Goal: Contribute content

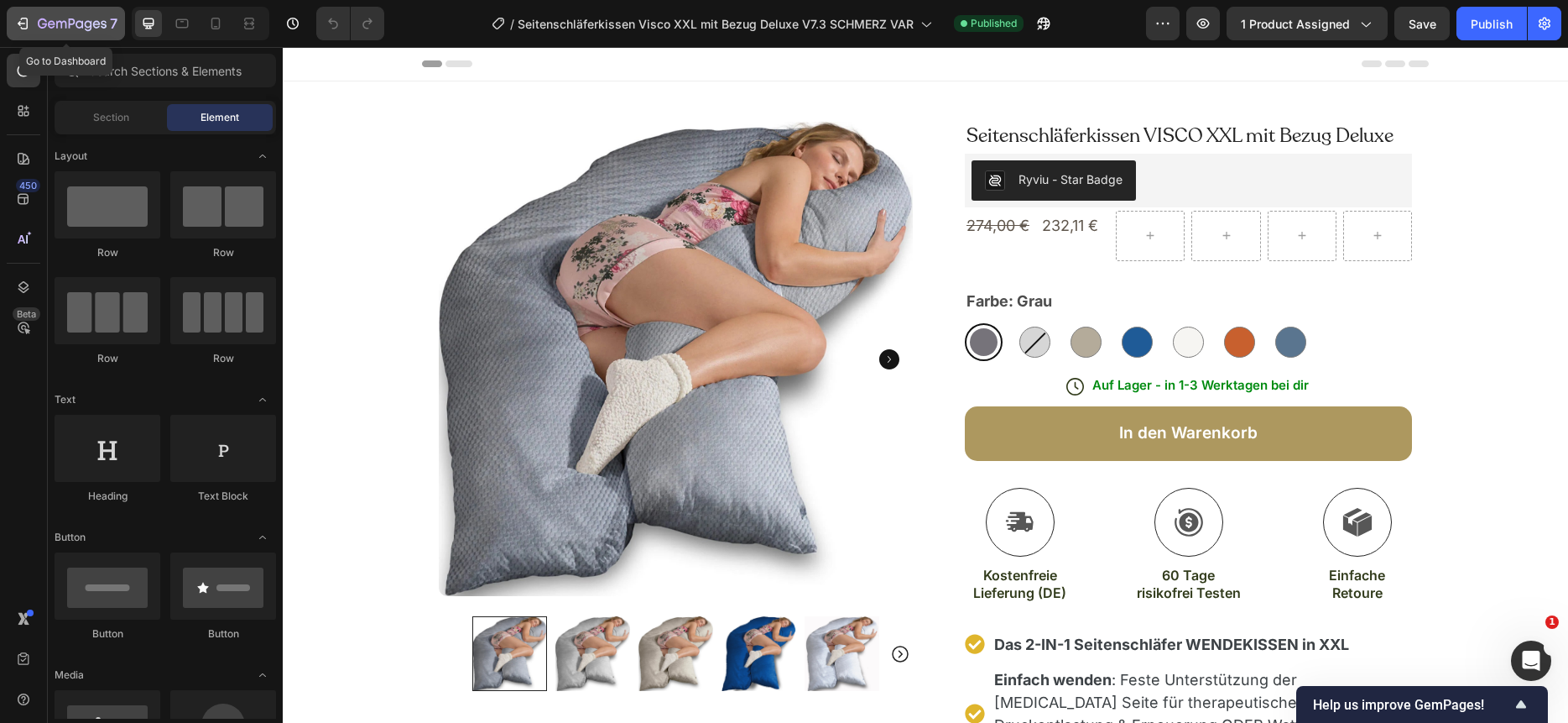
click at [54, 26] on icon "button" at bounding box center [51, 23] width 7 height 7
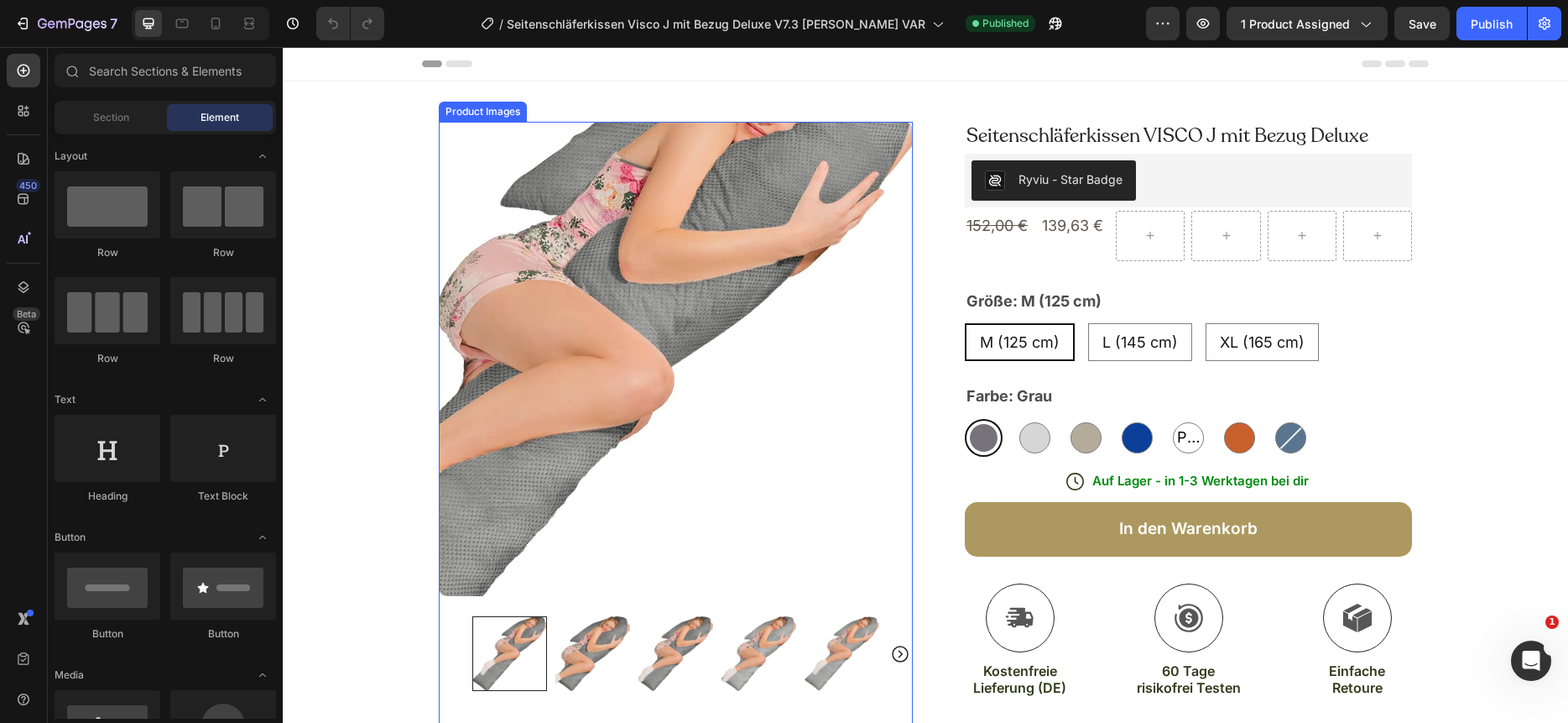
click at [873, 319] on img at bounding box center [675, 359] width 474 height 475
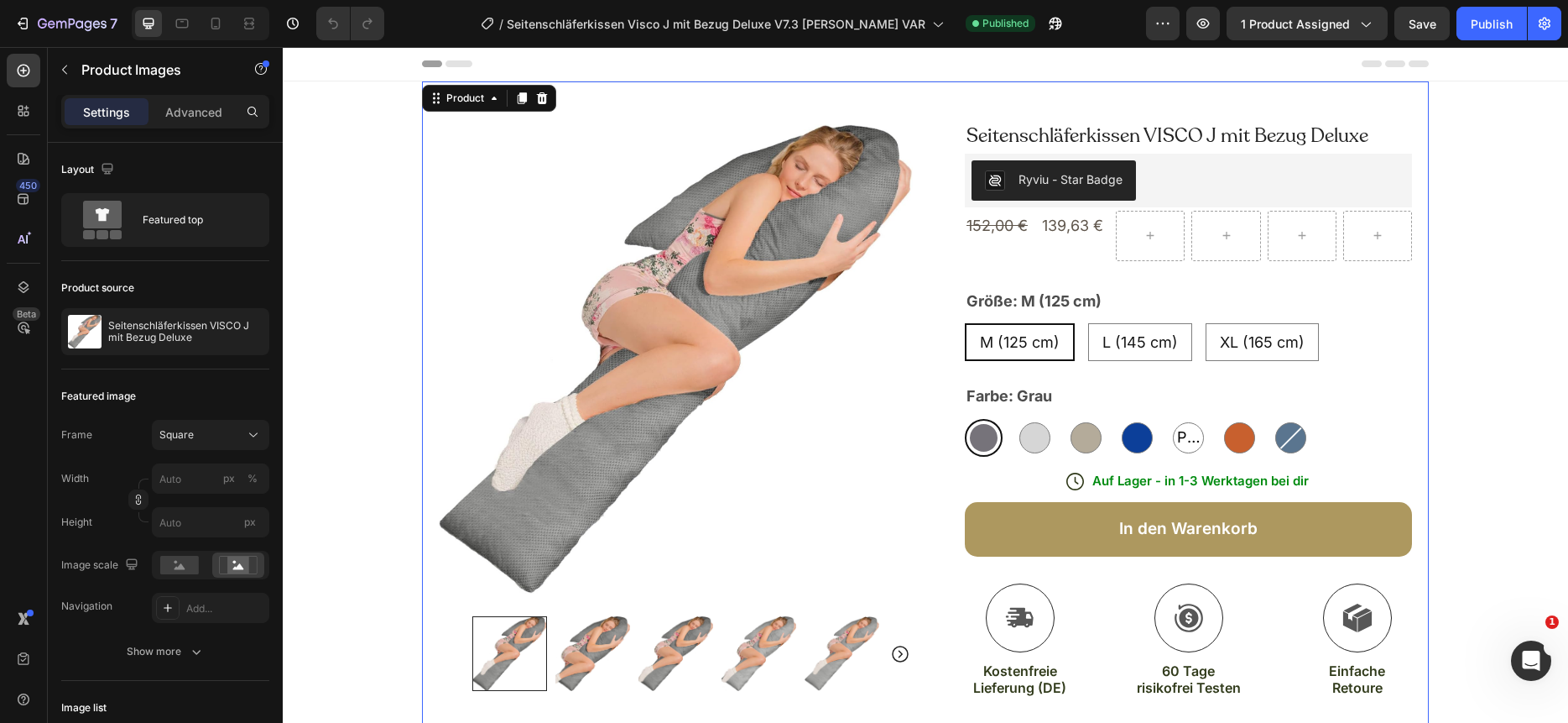
click at [774, 98] on div "Product Images Image Icon Icon Icon Icon Icon Icon List Wir geben unsere nie wi…" at bounding box center [925, 737] width 1007 height 1311
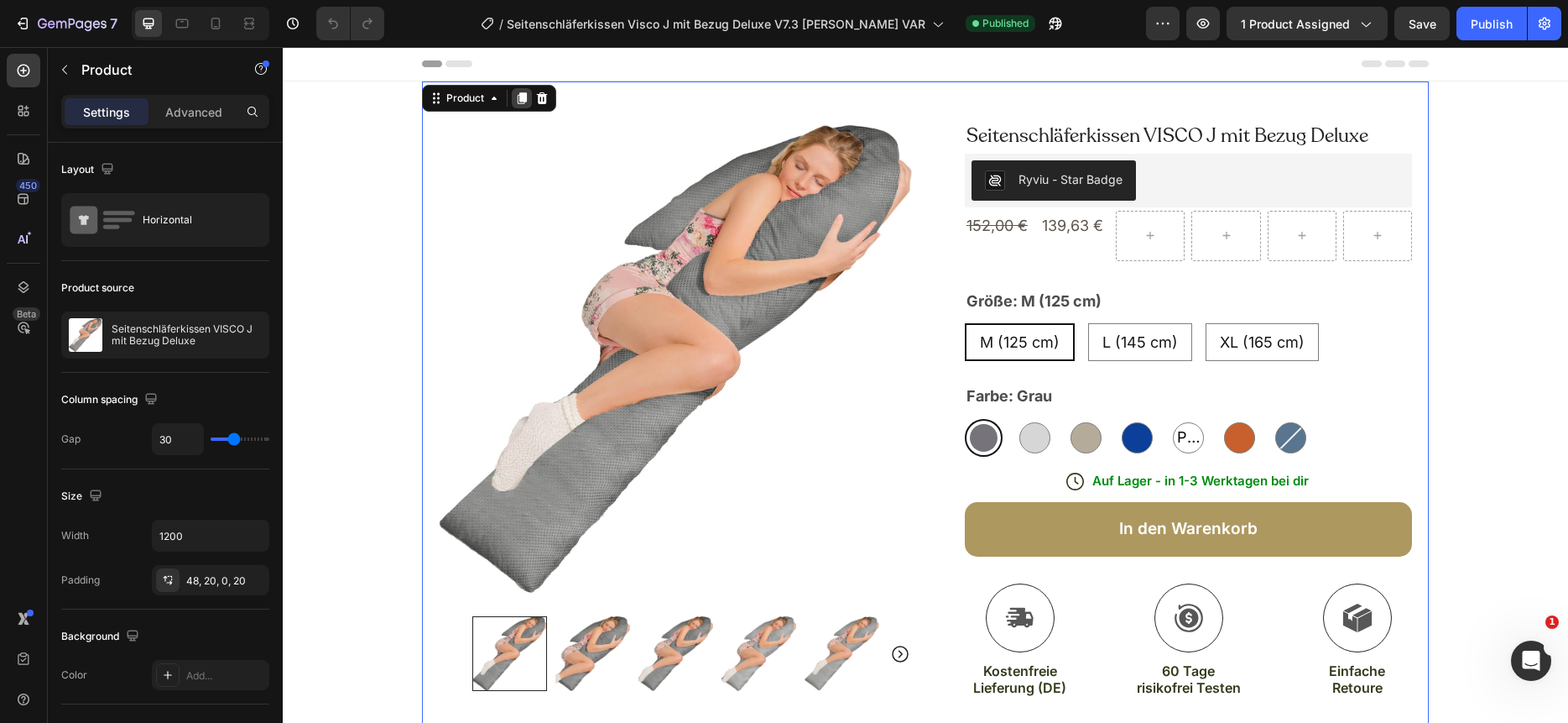
click at [520, 92] on icon at bounding box center [522, 98] width 9 height 12
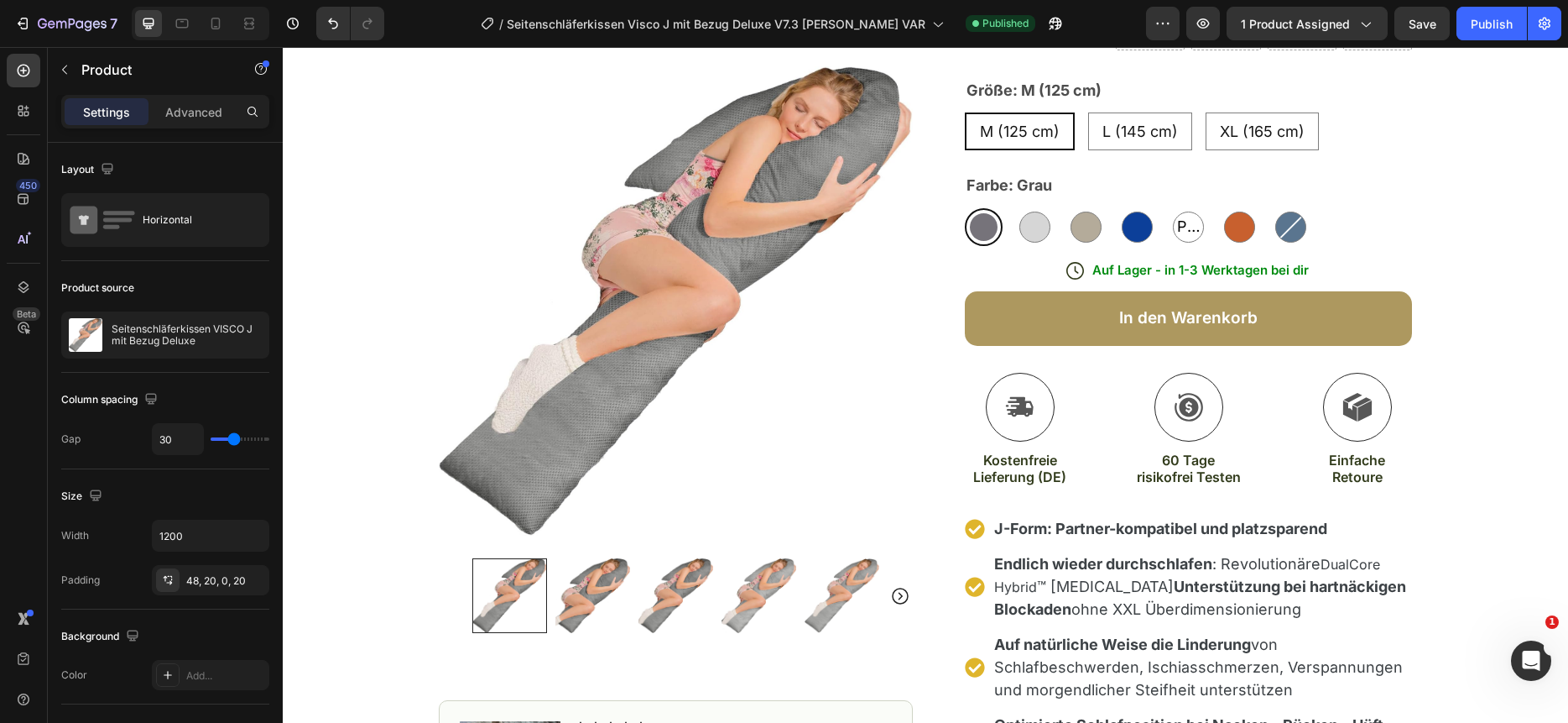
scroll to position [202, 0]
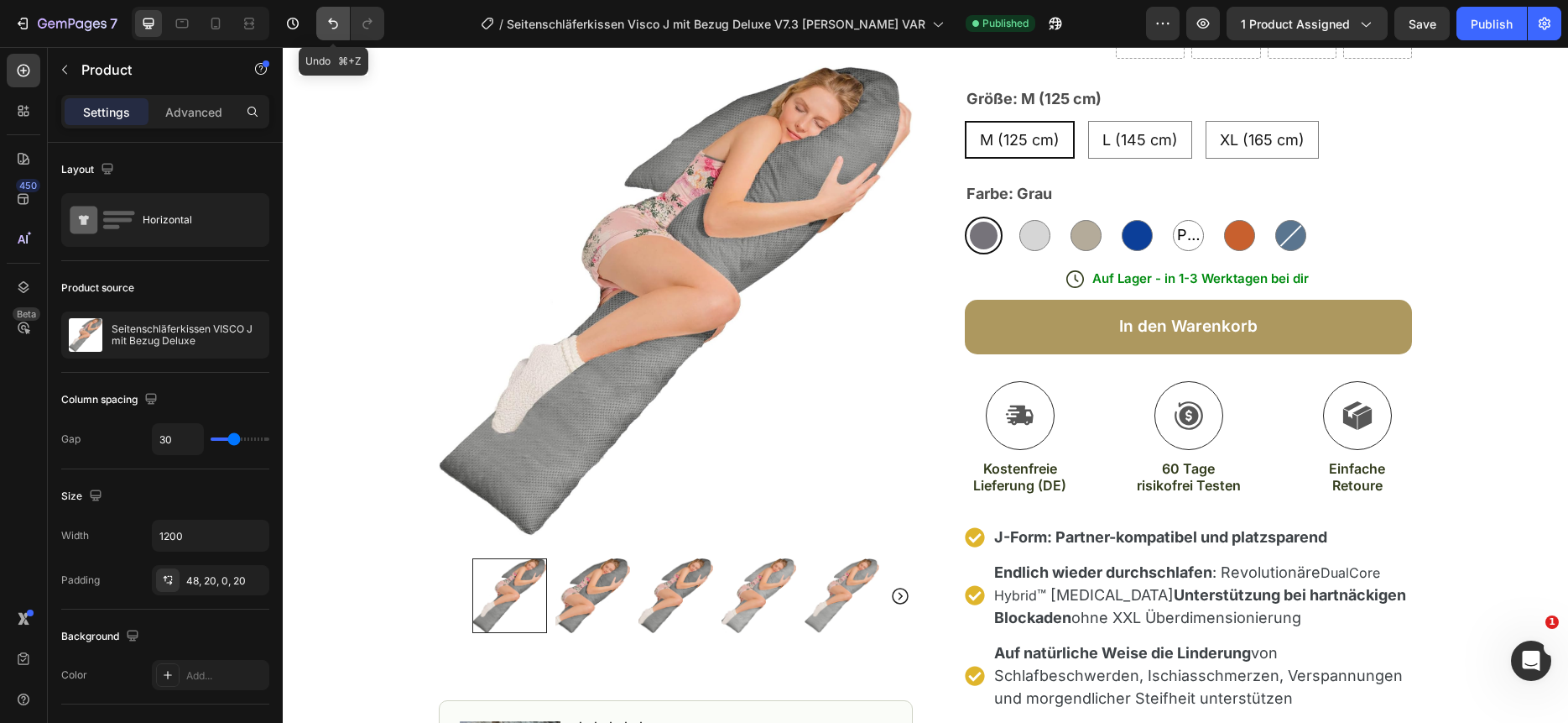
click at [320, 21] on button "Undo/Redo" at bounding box center [333, 22] width 33 height 33
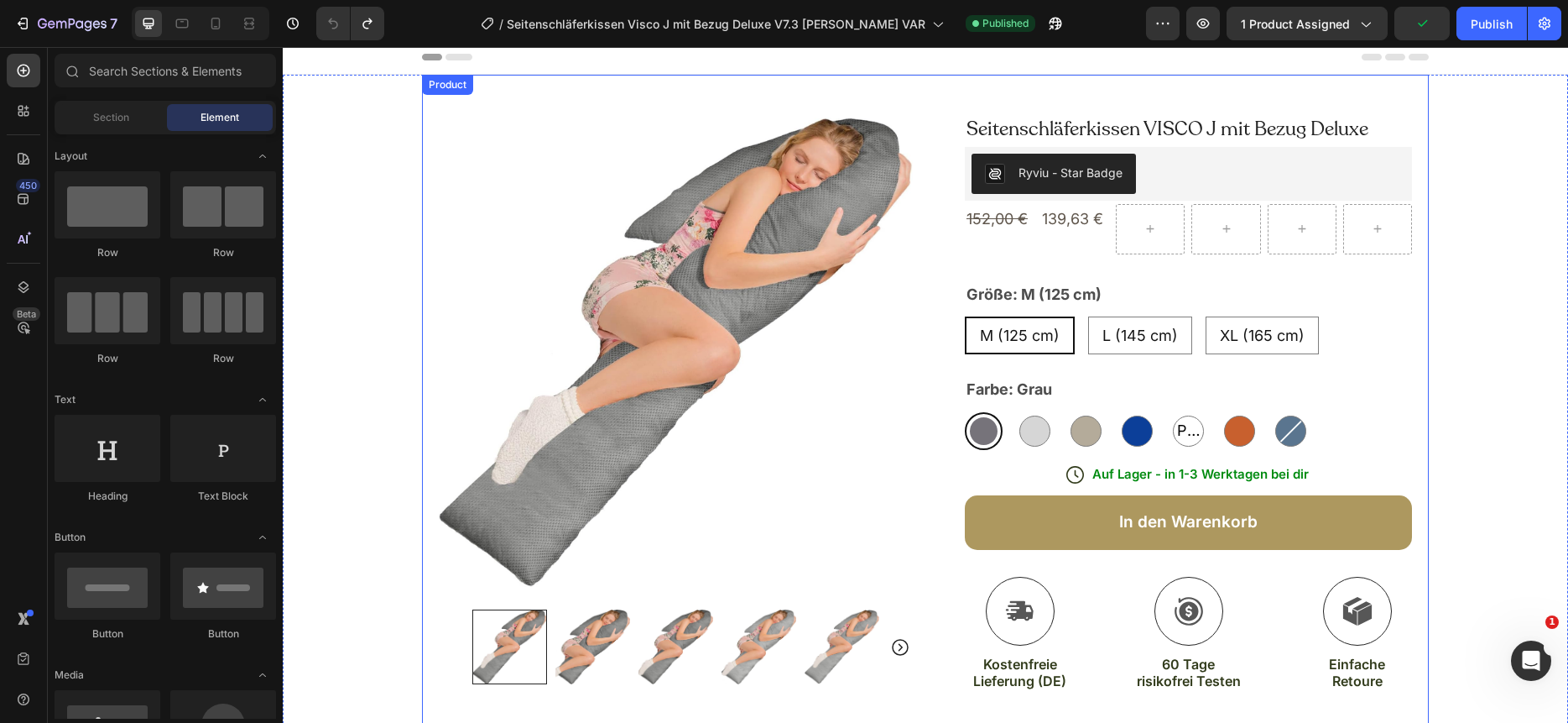
scroll to position [0, 0]
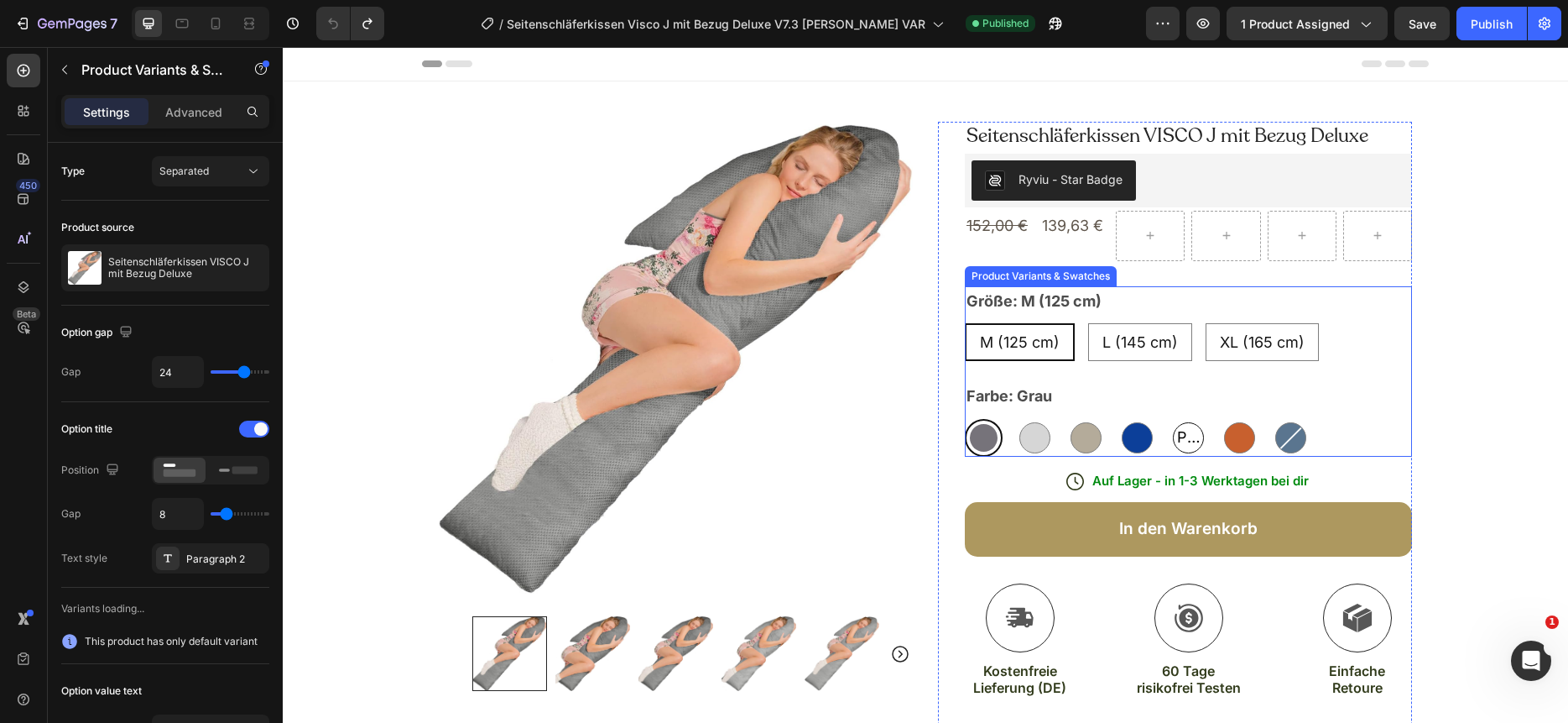
drag, startPoint x: 1184, startPoint y: 438, endPoint x: 1179, endPoint y: 431, distance: 8.6
click at [1184, 438] on span "Perlweiß" at bounding box center [1188, 438] width 30 height 27
click at [1169, 419] on input "Perlweiß Perlweiß Perlweiß" at bounding box center [1168, 418] width 1 height 1
radio input "true"
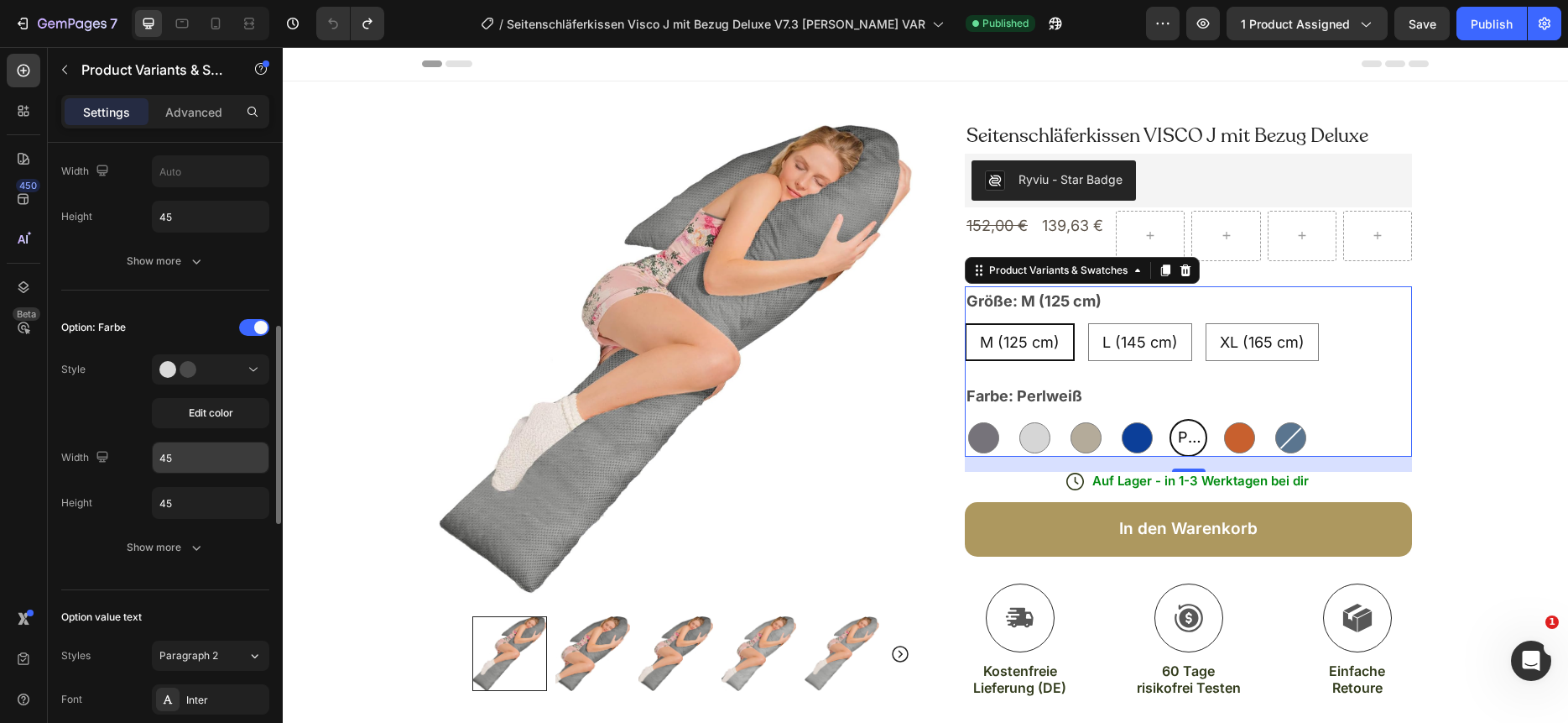
scroll to position [553, 0]
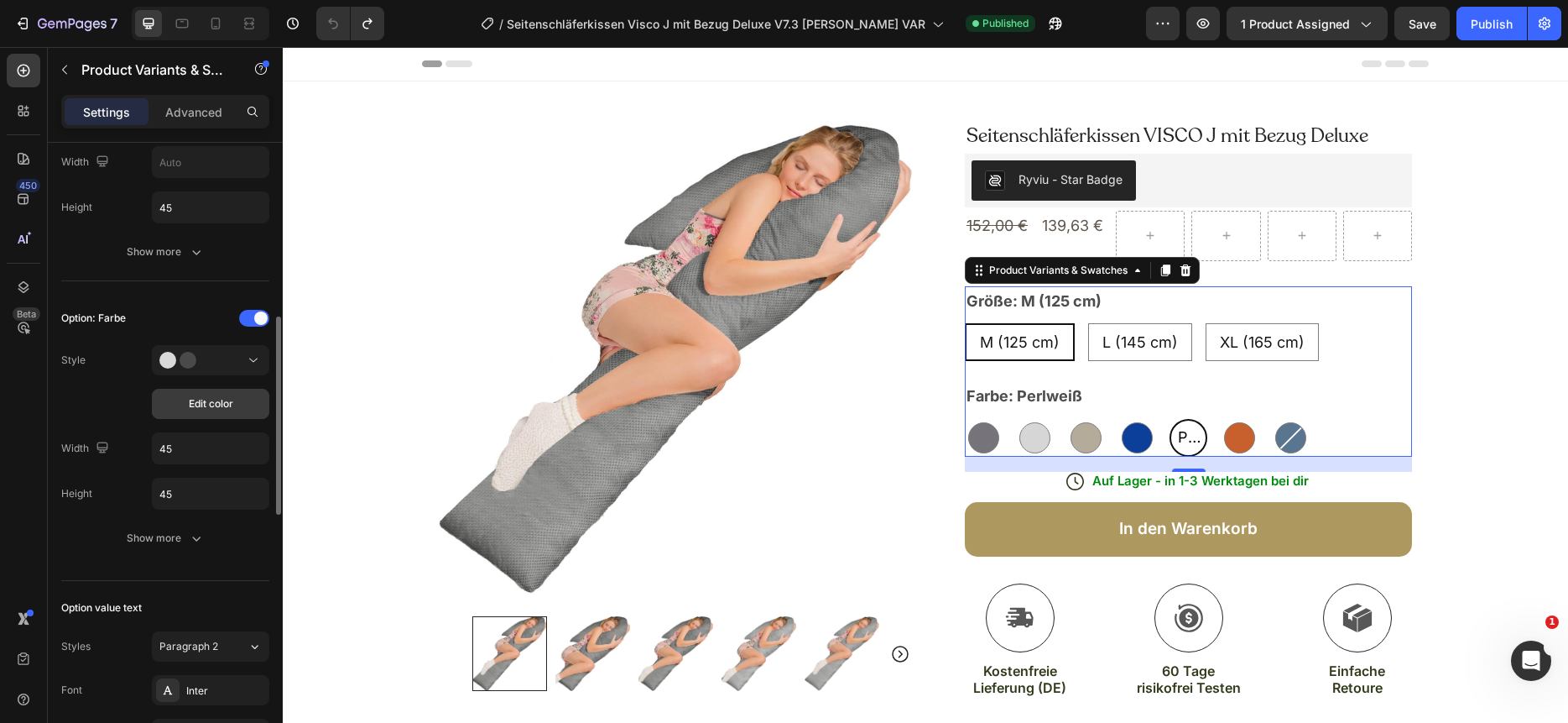
click at [213, 405] on span "Edit color" at bounding box center [212, 404] width 45 height 15
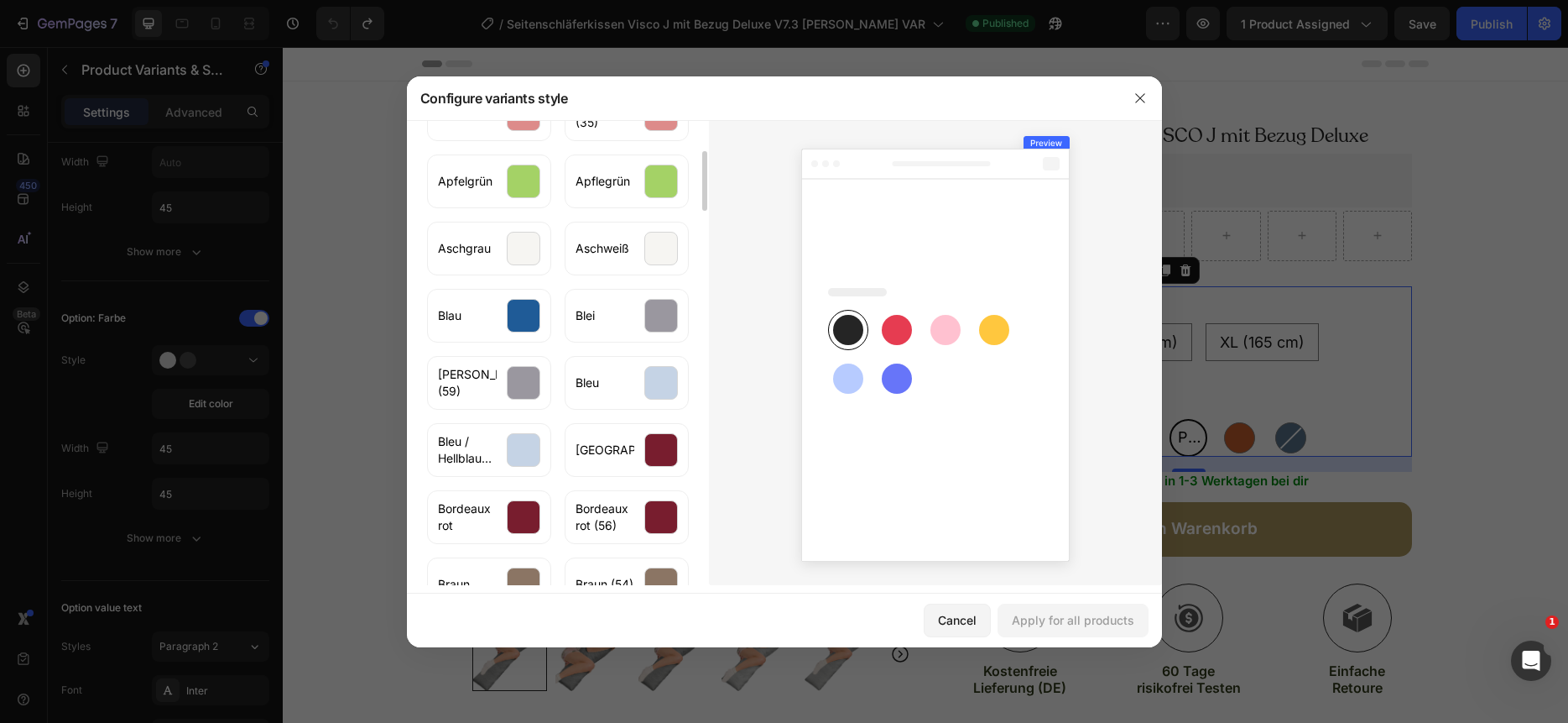
scroll to position [435, 0]
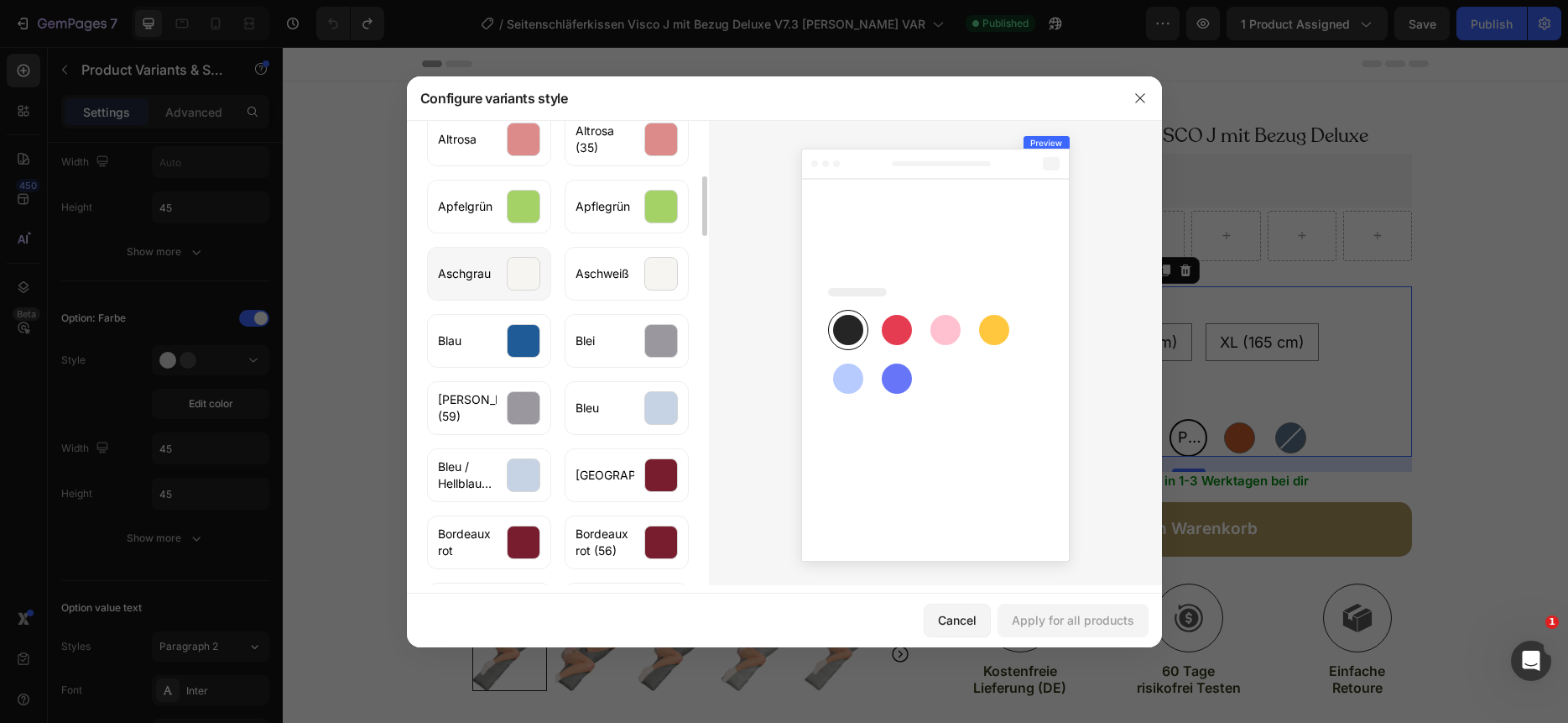
click at [524, 269] on div at bounding box center [523, 273] width 33 height 33
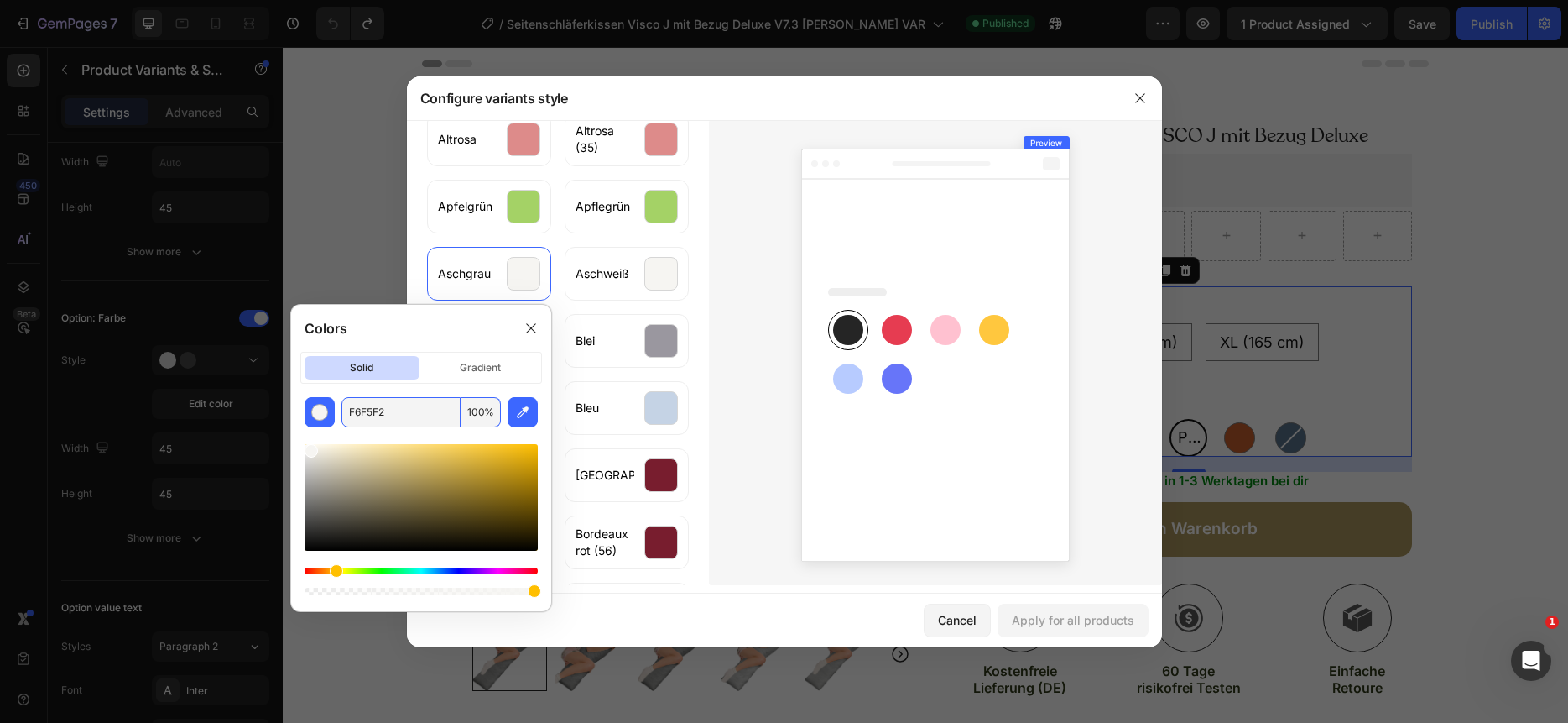
click at [391, 416] on input "F6F5F2" at bounding box center [401, 413] width 119 height 30
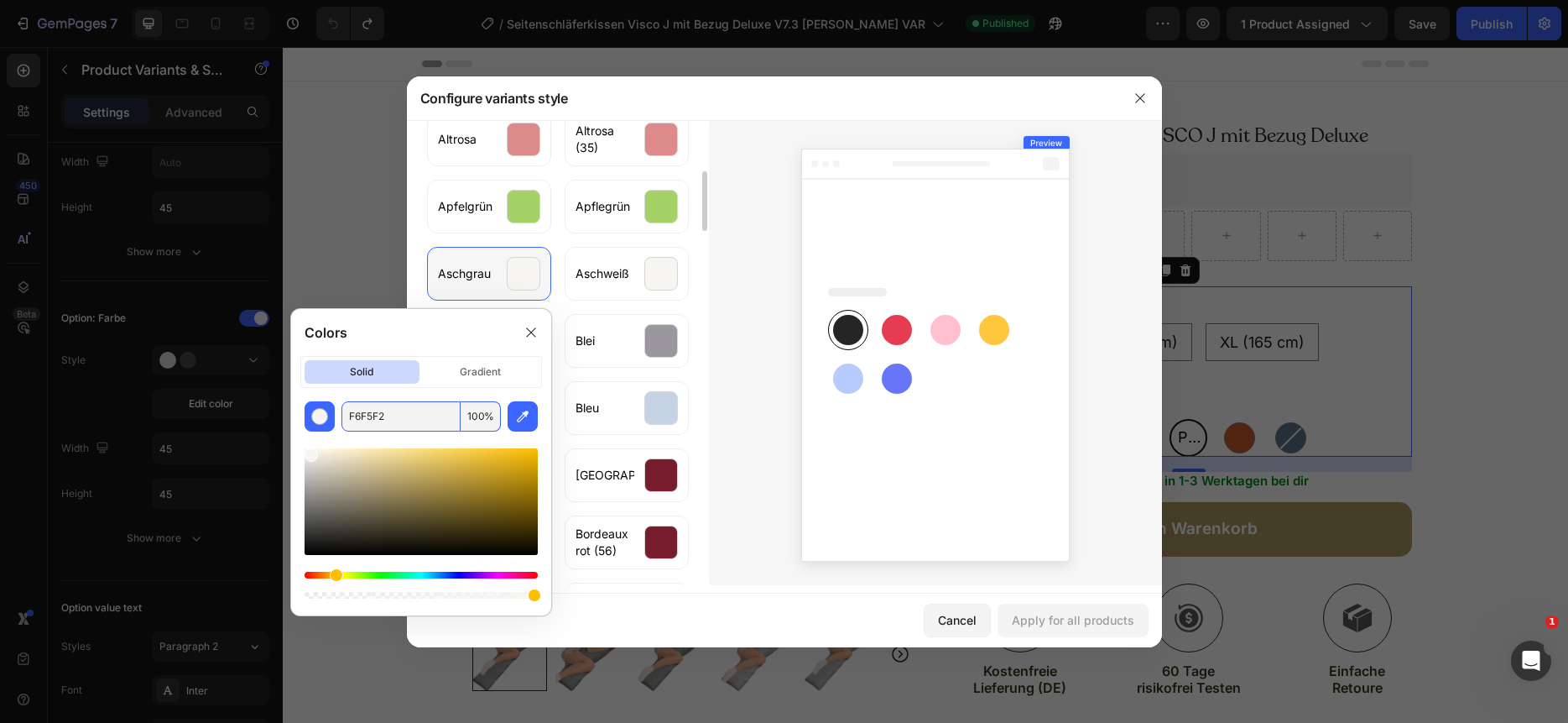
scroll to position [325, 0]
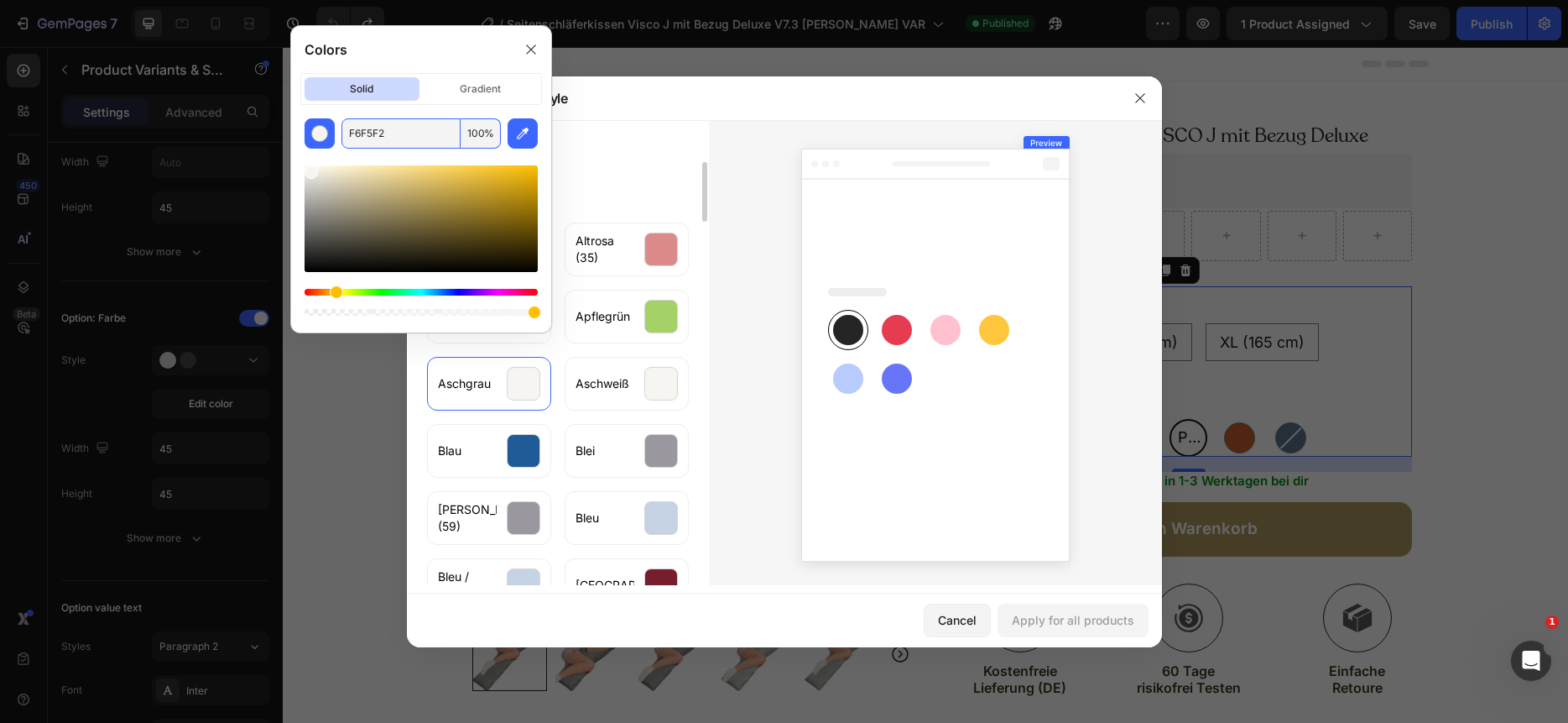
click at [626, 186] on div "Display style Color swatch Value of this product Grau Silber Leinen-farbig Roya…" at bounding box center [558, 28] width 302 height 465
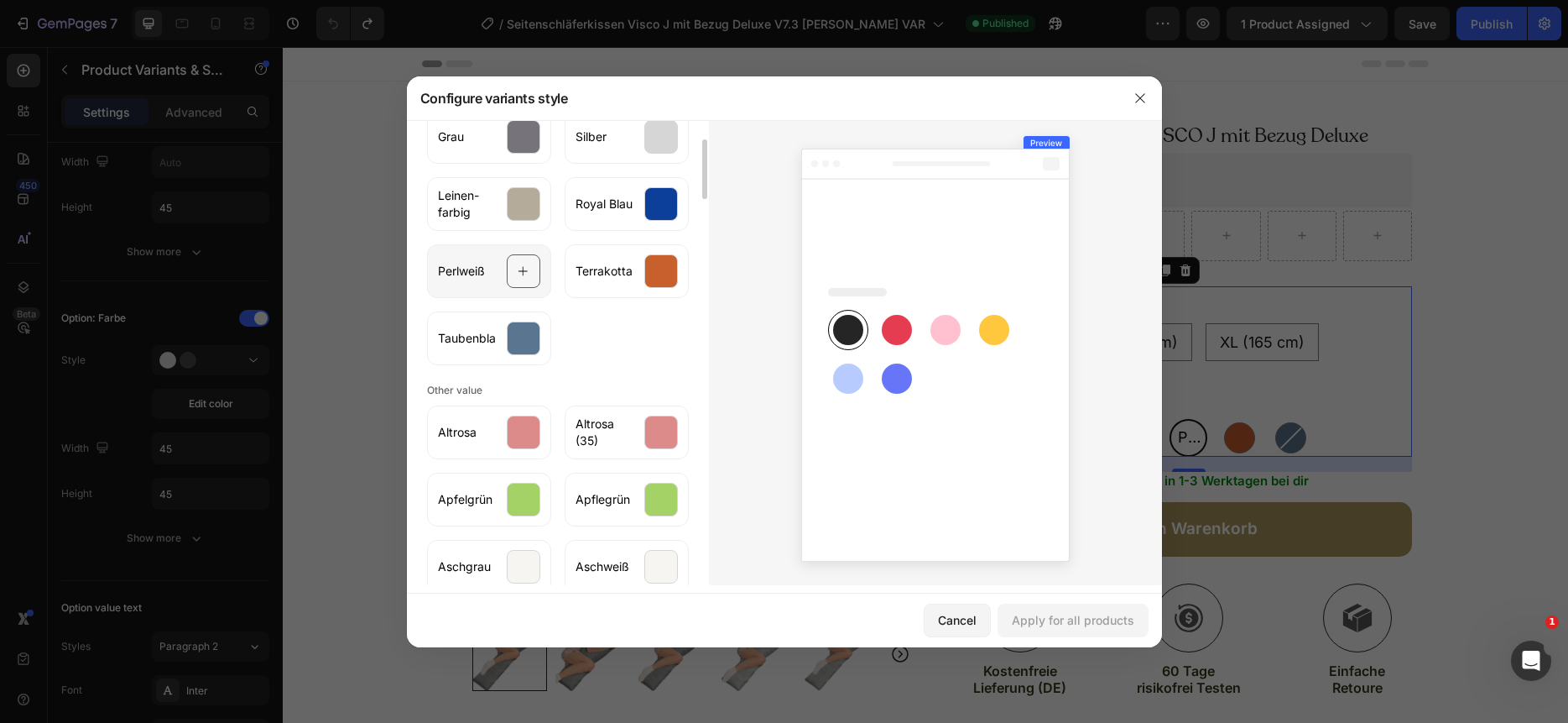
scroll to position [145, 0]
click at [516, 279] on div at bounding box center [523, 267] width 33 height 33
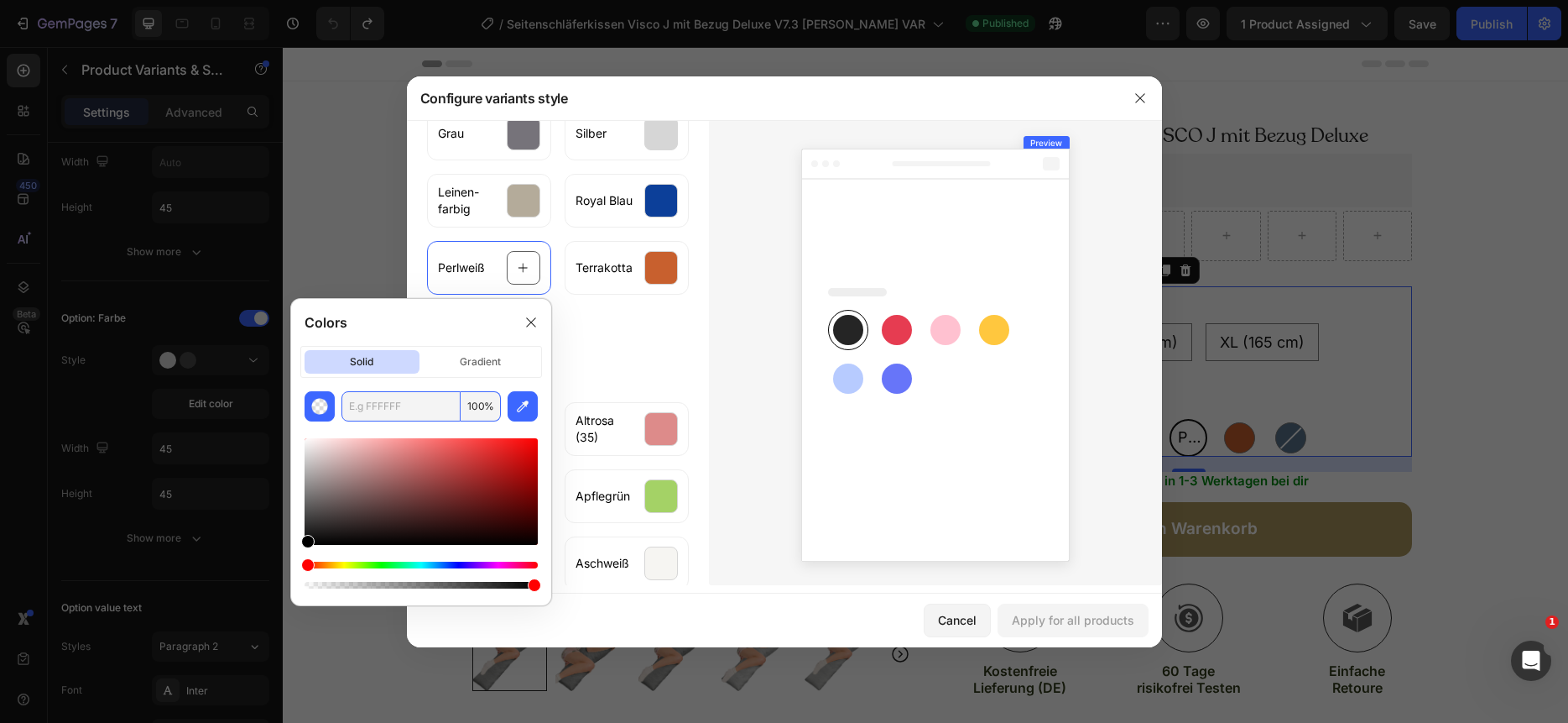
click at [428, 409] on input "text" at bounding box center [401, 406] width 119 height 30
paste input "F6F5F2"
type input "F6F5F2"
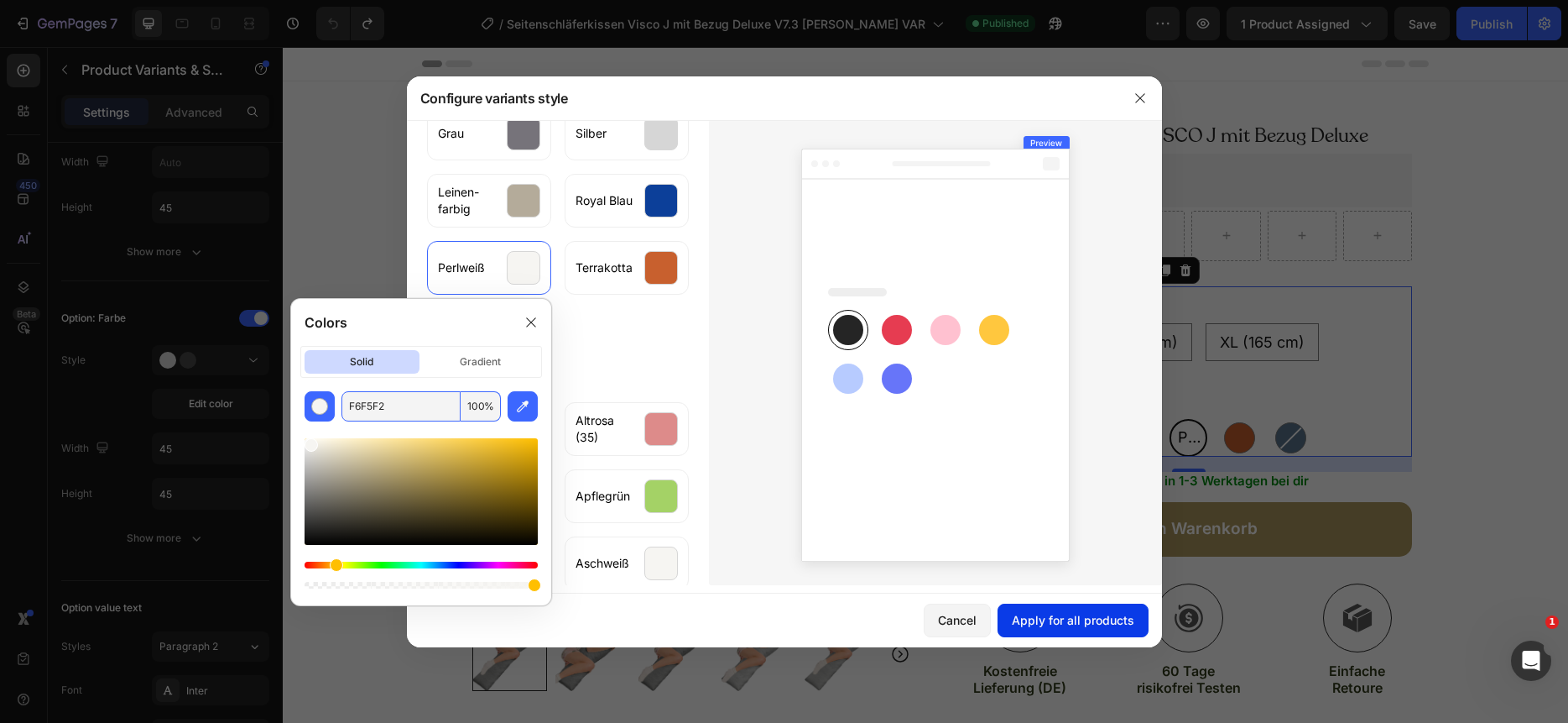
click at [1089, 620] on div "Apply for all products" at bounding box center [1072, 620] width 123 height 18
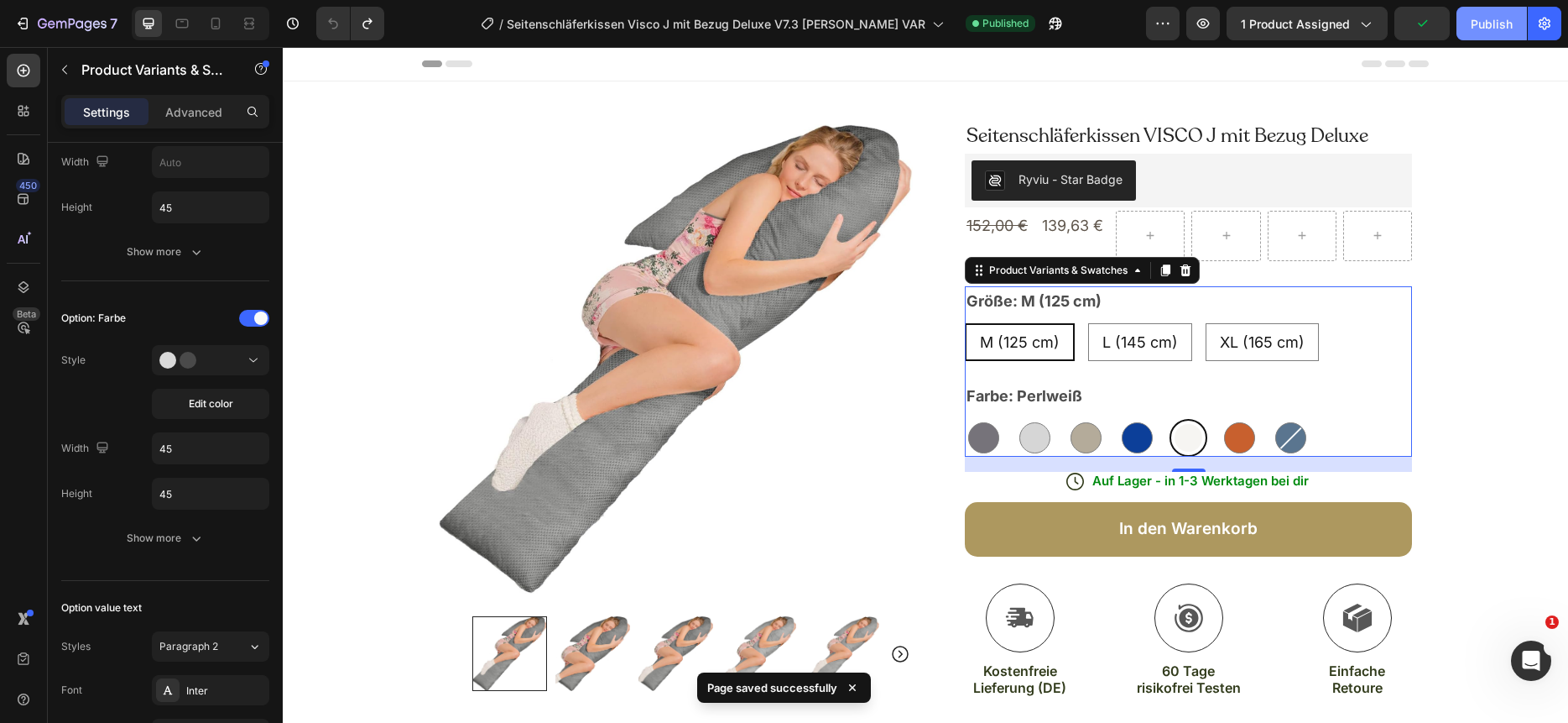
click at [1506, 22] on div "Publish" at bounding box center [1491, 24] width 42 height 18
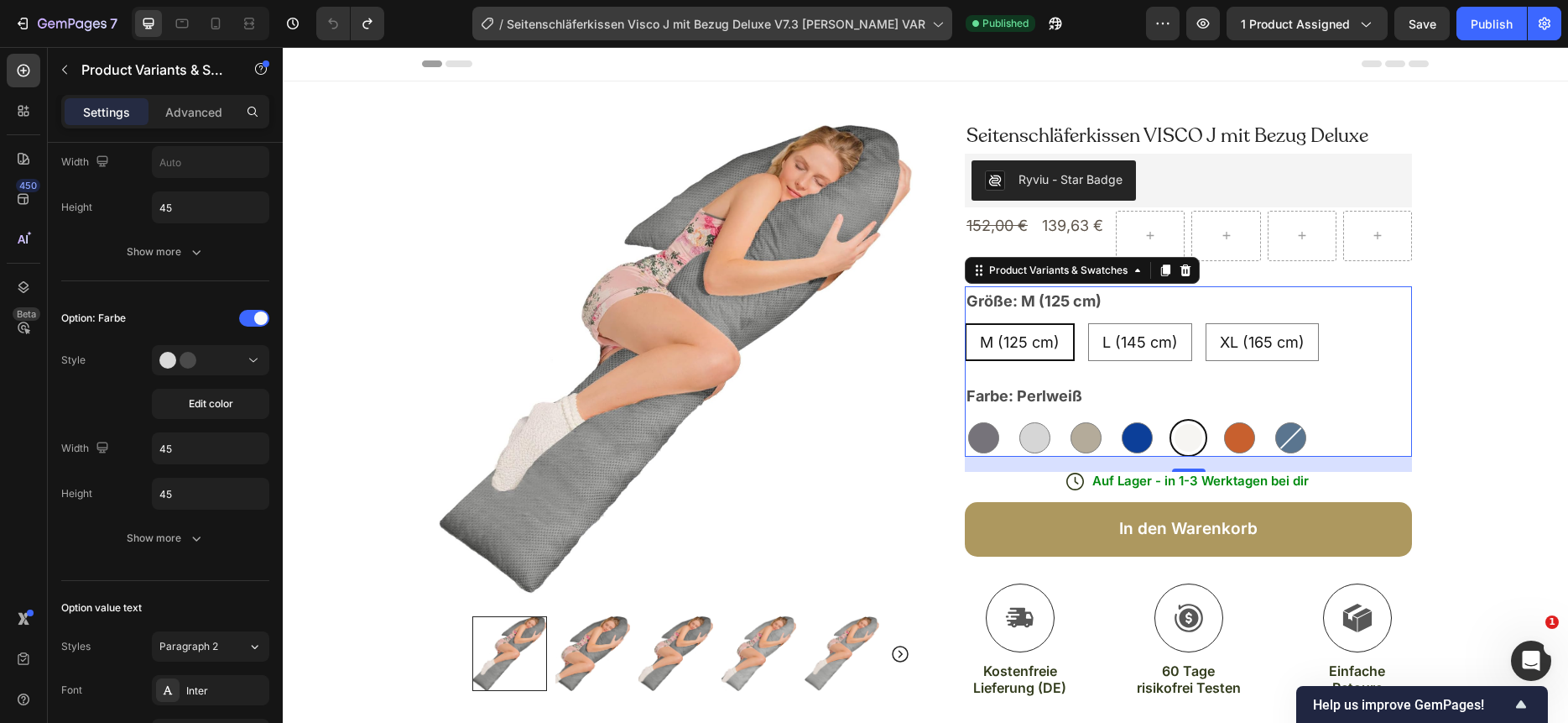
scroll to position [553, 0]
